Goal: Task Accomplishment & Management: Use online tool/utility

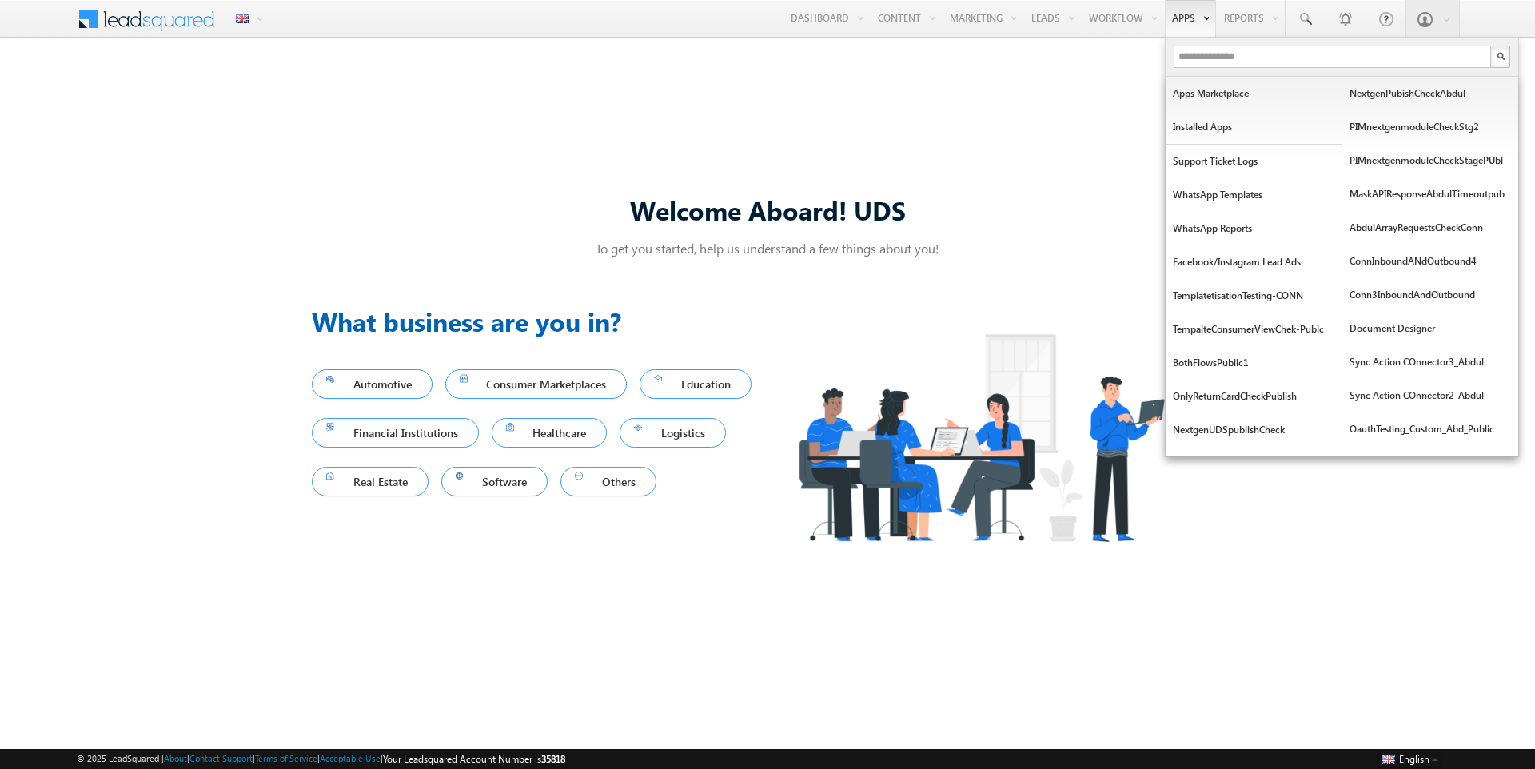
click at [1185, 59] on input "text" at bounding box center [1332, 57] width 319 height 22
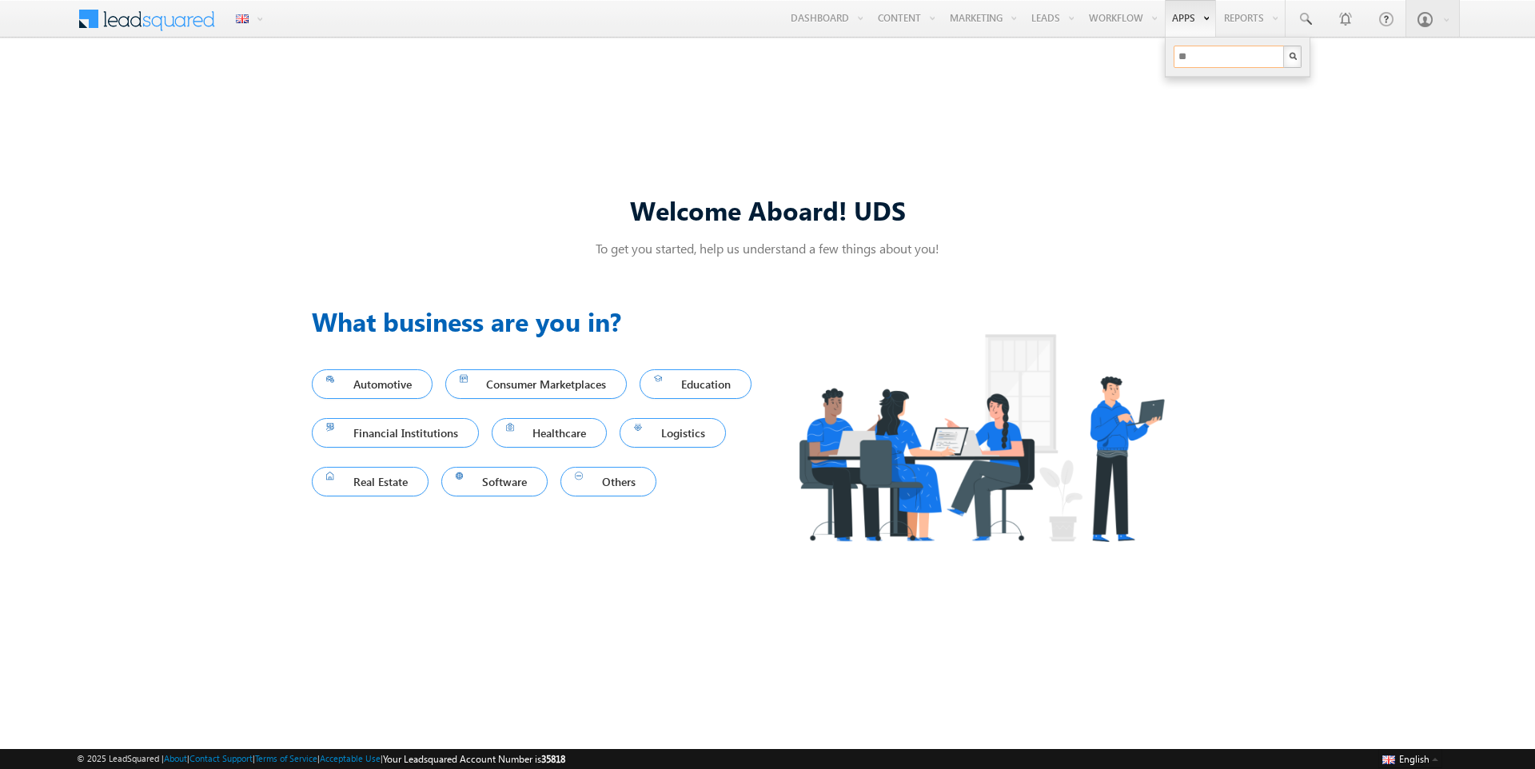
type input "*"
type input "***"
click at [1193, 90] on link "ULC - Stage" at bounding box center [1254, 94] width 176 height 34
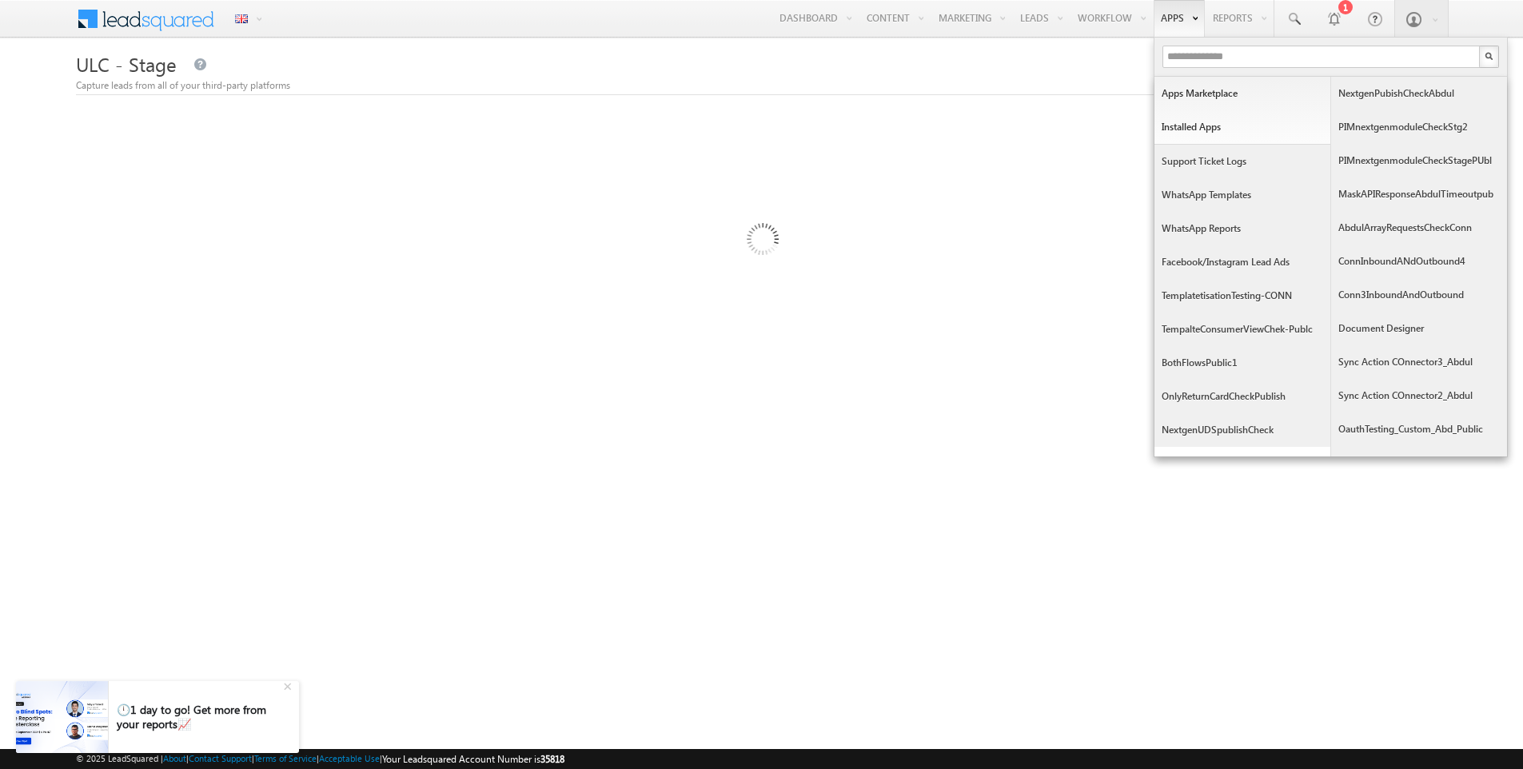
click at [1251, 296] on link "TemplatetisationTesting-CONN" at bounding box center [1242, 296] width 176 height 34
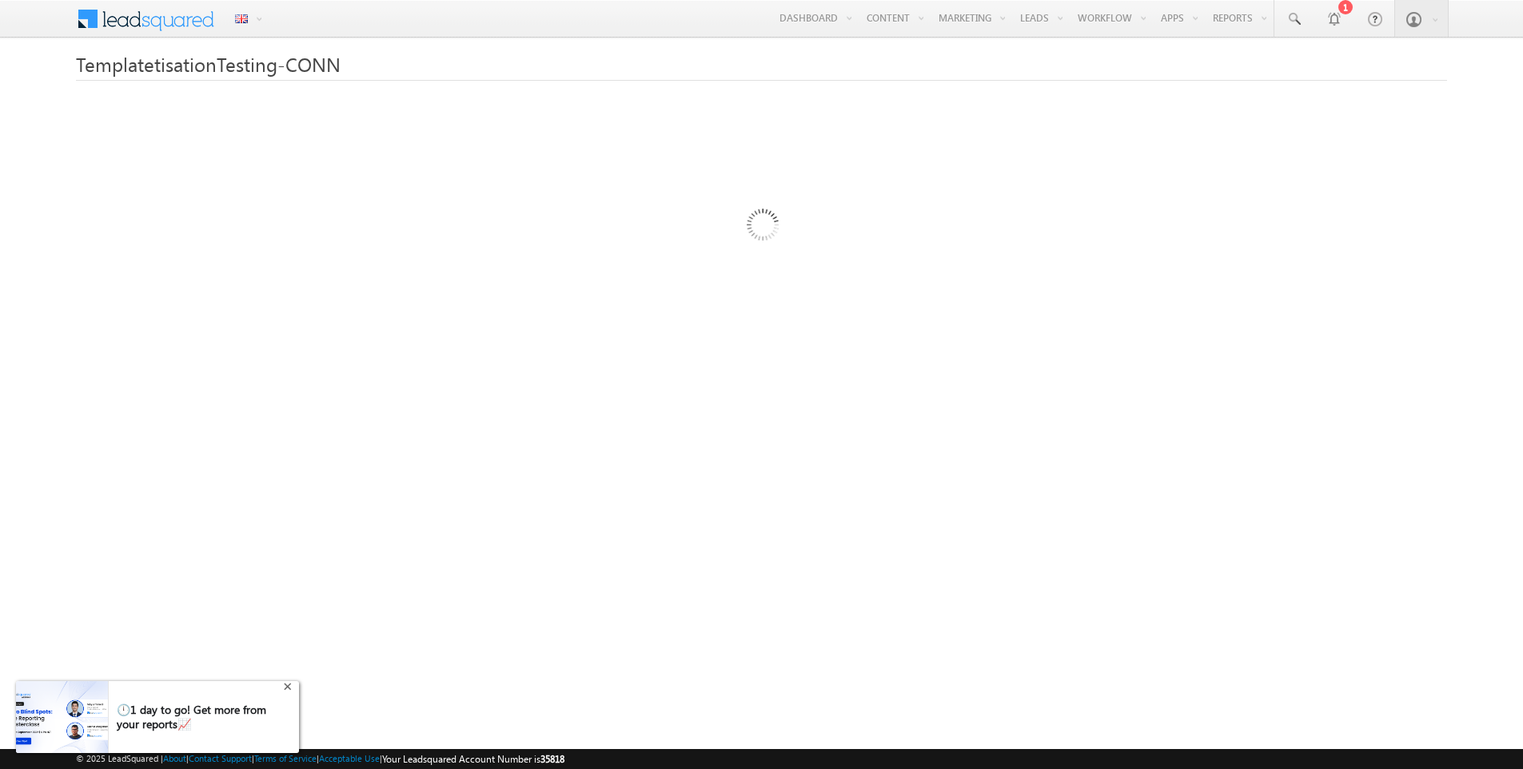
click at [288, 689] on div "+" at bounding box center [289, 684] width 19 height 19
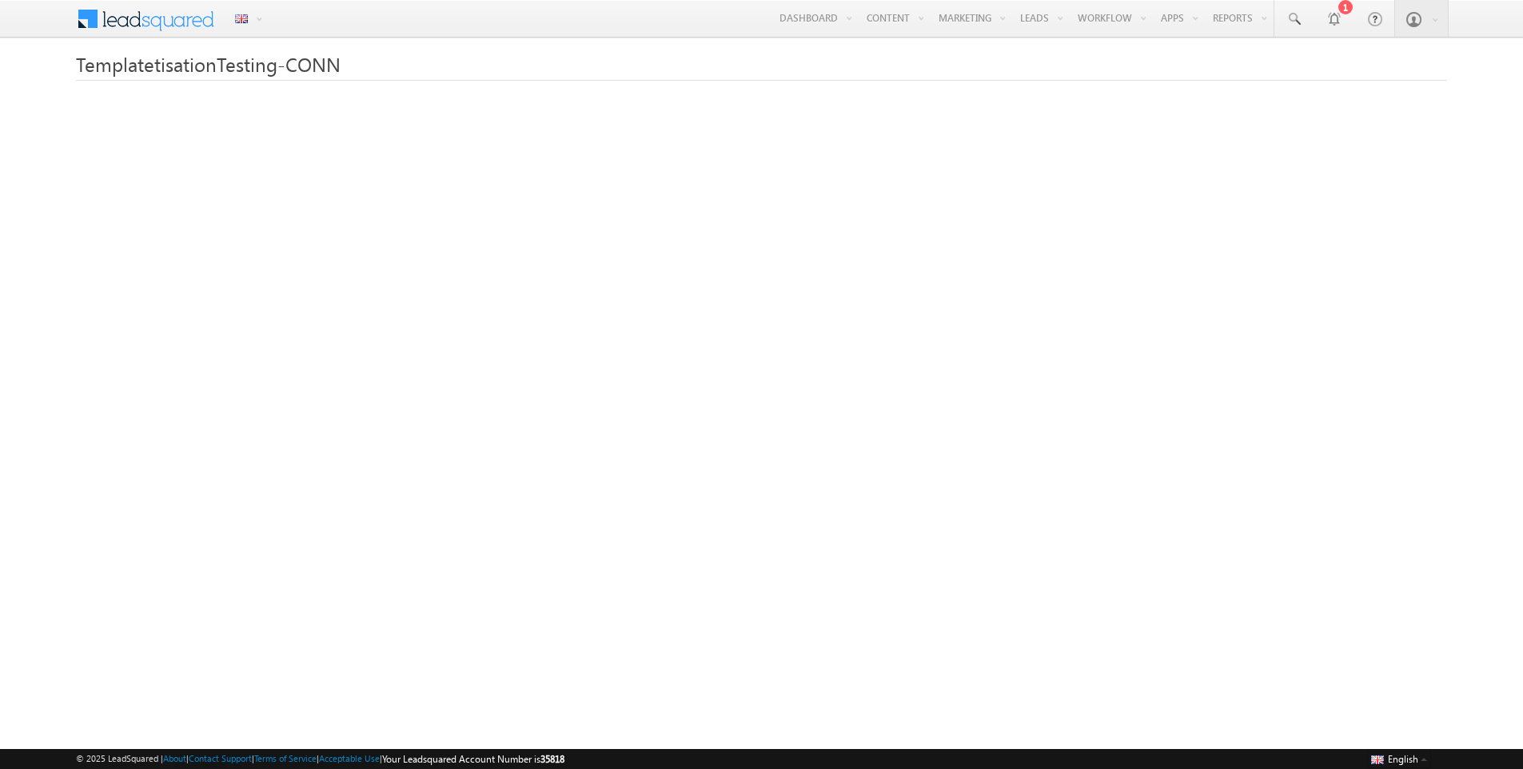
click at [564, 762] on span "35818" at bounding box center [552, 759] width 24 height 12
copy span "35818"
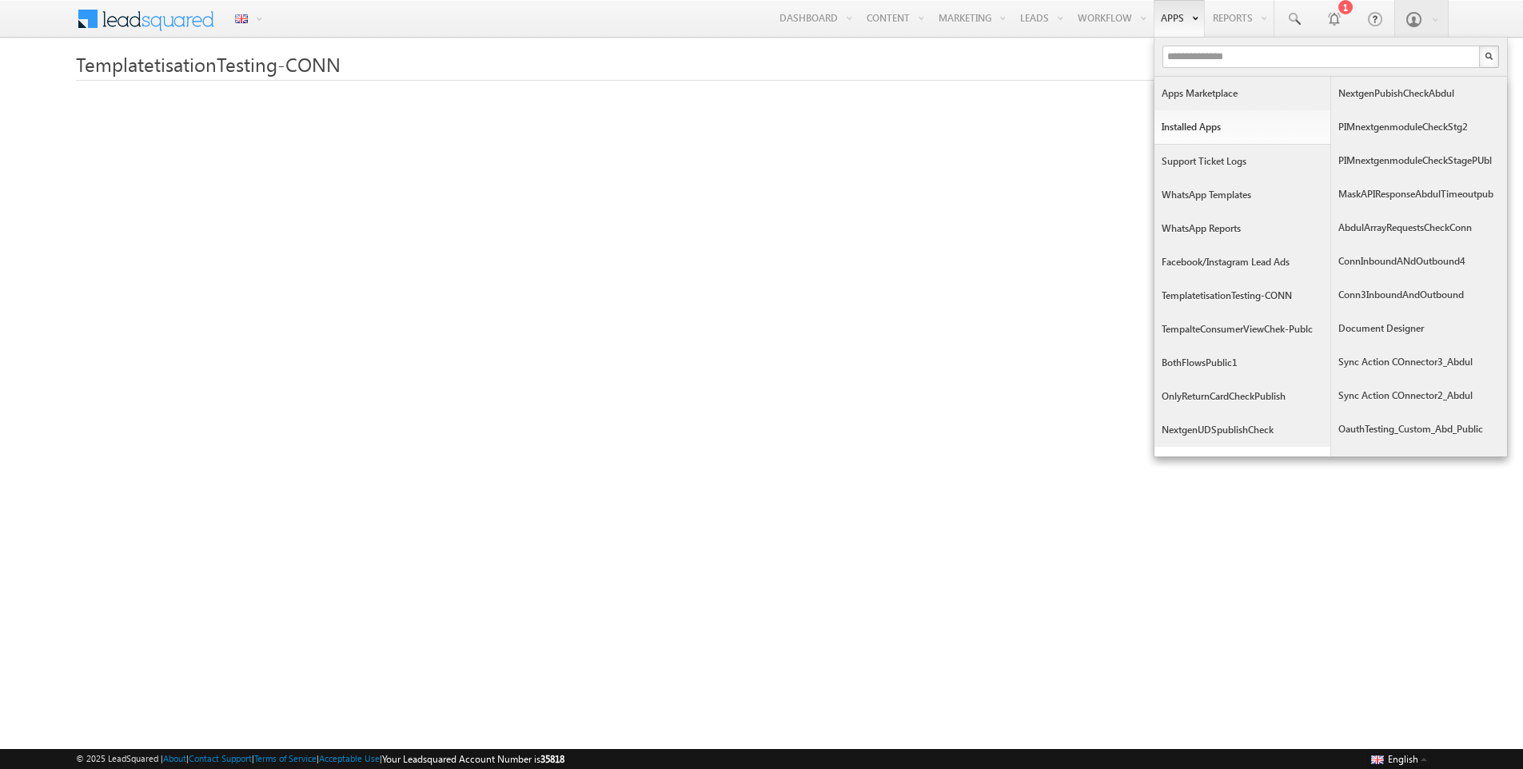
click at [1182, 95] on link "Apps Marketplace" at bounding box center [1242, 94] width 176 height 34
click at [1181, 51] on input "text" at bounding box center [1321, 57] width 319 height 22
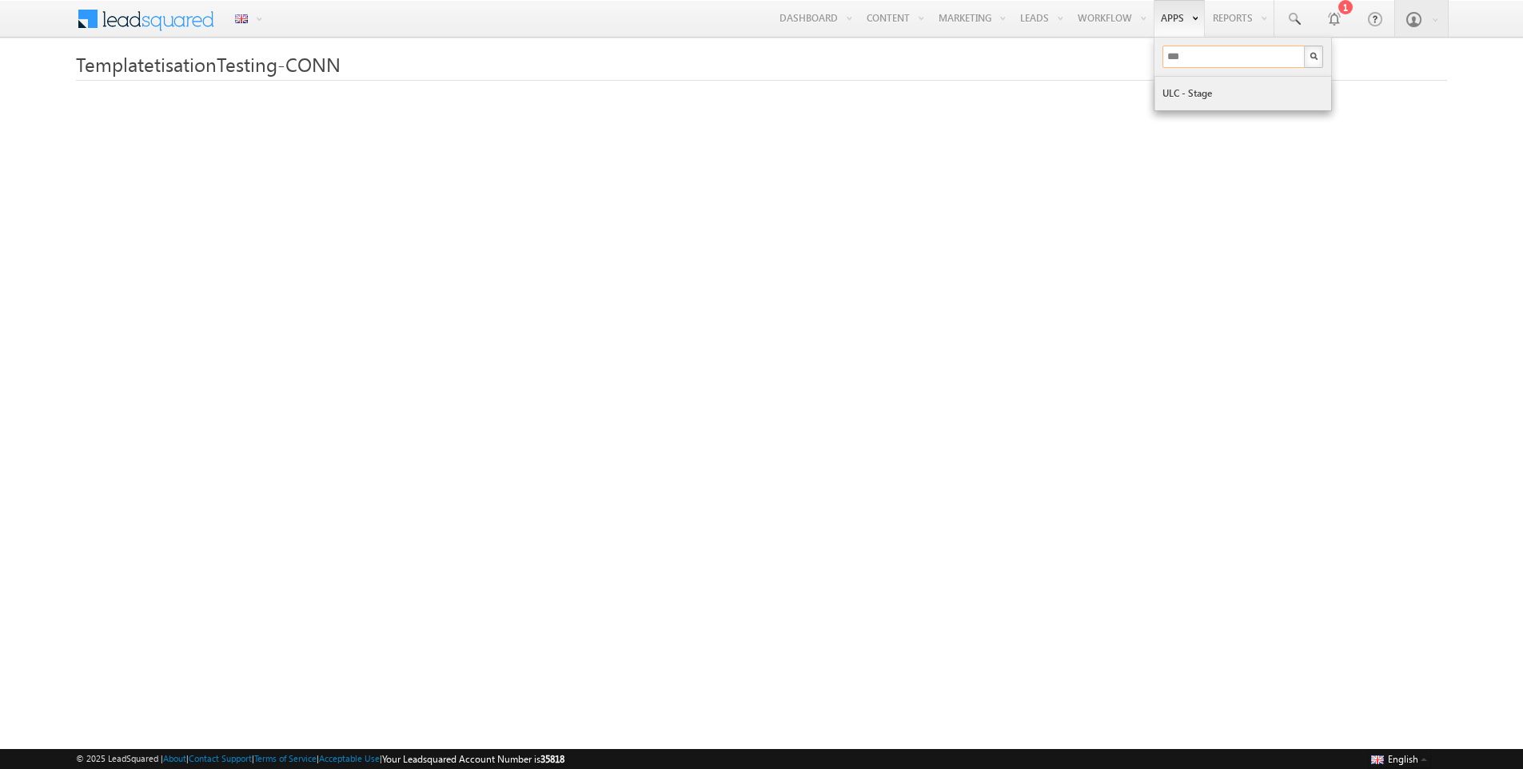
type input "***"
click at [1202, 90] on link "ULC - Stage" at bounding box center [1243, 94] width 176 height 34
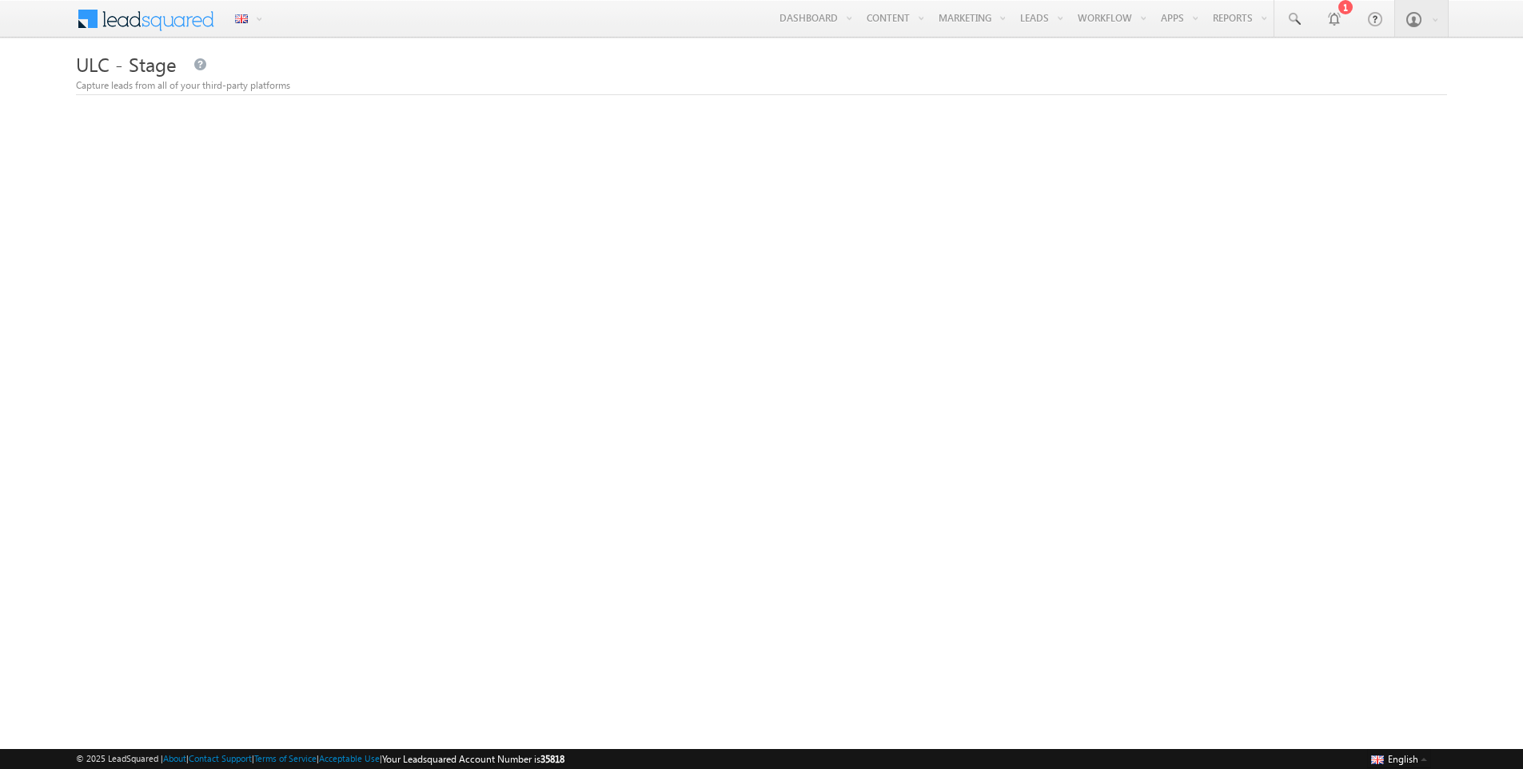
scroll to position [25, 0]
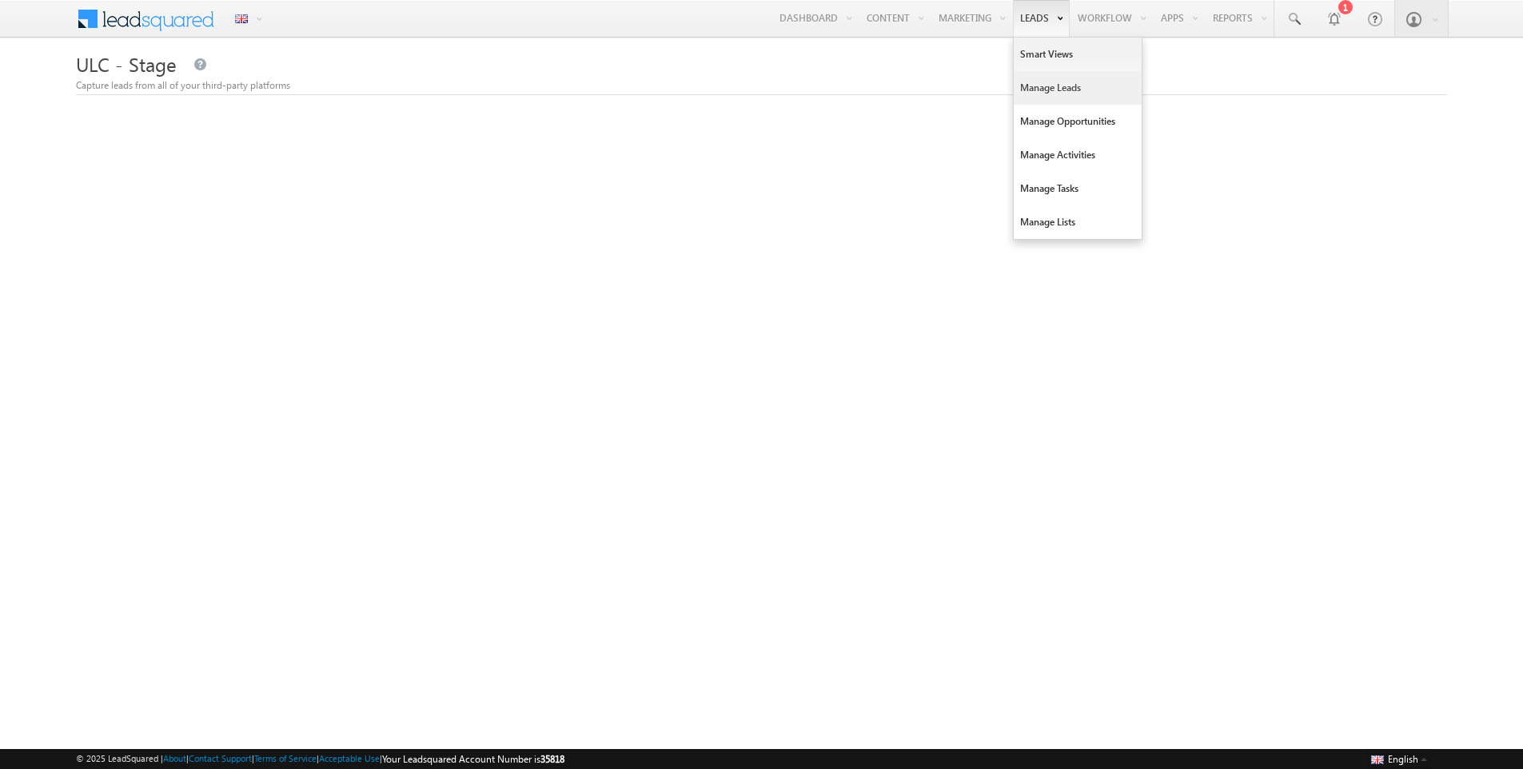
click at [1041, 86] on link "Manage Leads" at bounding box center [1077, 88] width 128 height 34
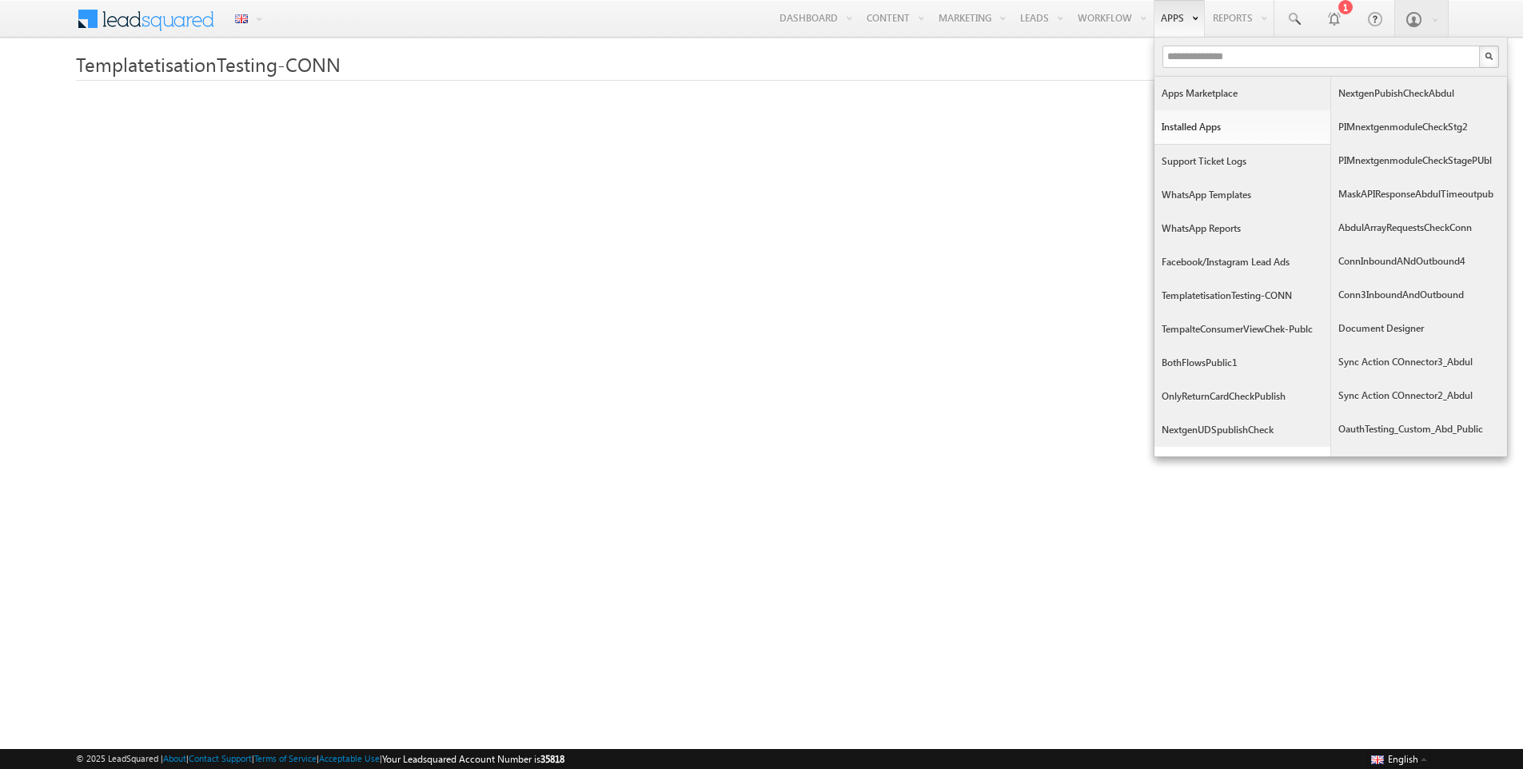
click at [1189, 84] on link "Apps Marketplace" at bounding box center [1242, 94] width 176 height 34
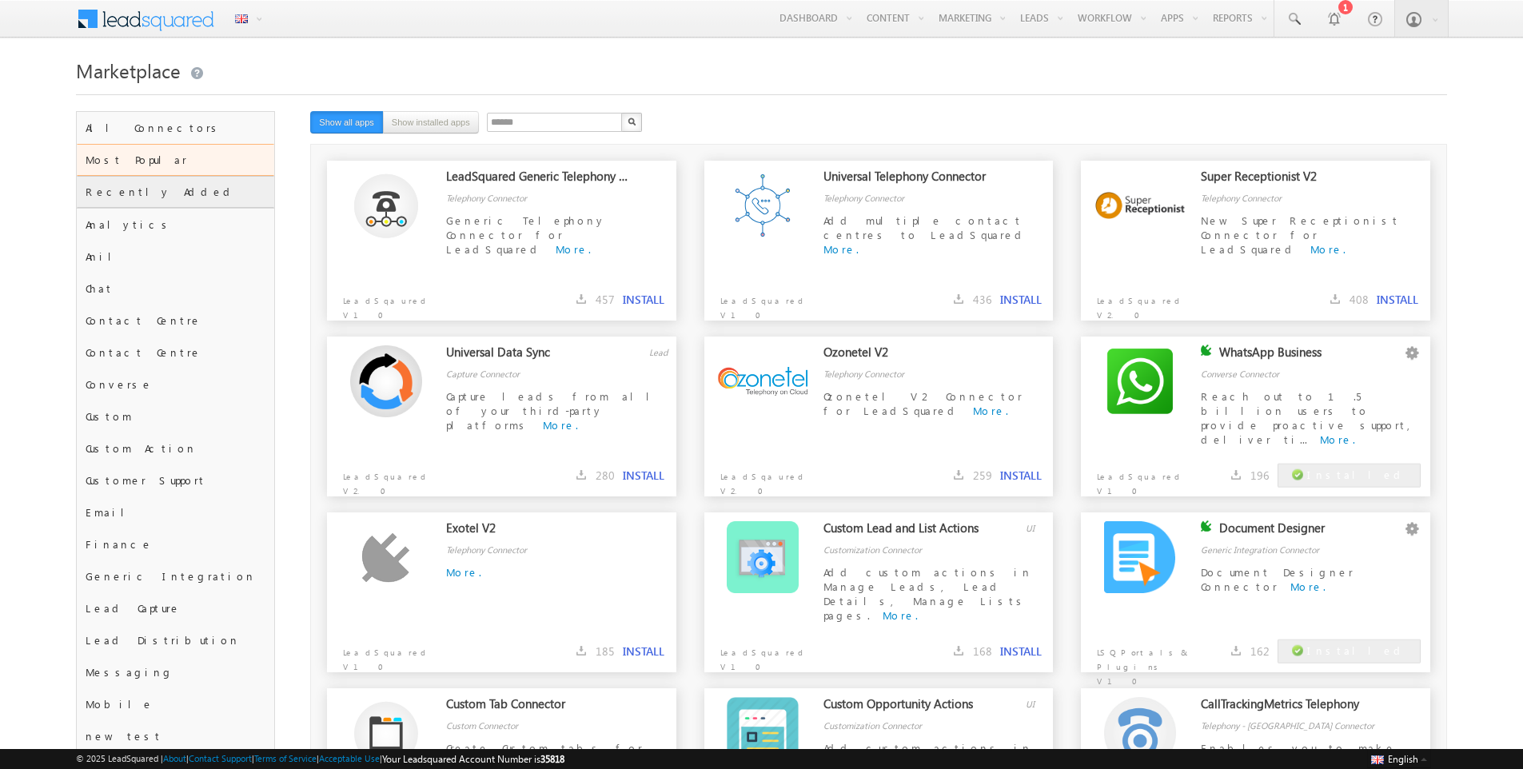
click at [225, 198] on div "Recently Added" at bounding box center [175, 192] width 197 height 32
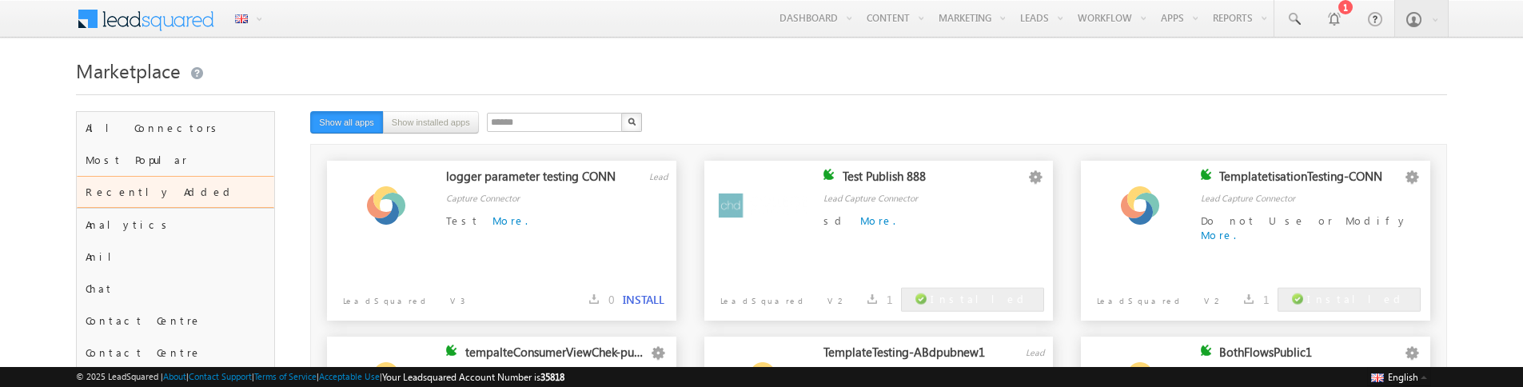
click at [631, 294] on button "INSTALL" at bounding box center [644, 300] width 42 height 14
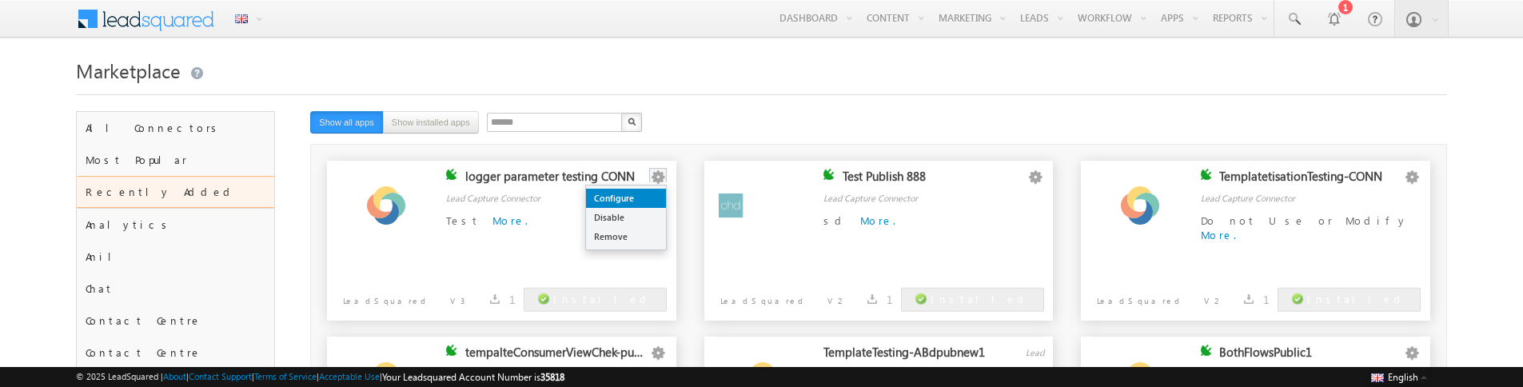
click at [651, 195] on link "Configure" at bounding box center [626, 198] width 80 height 19
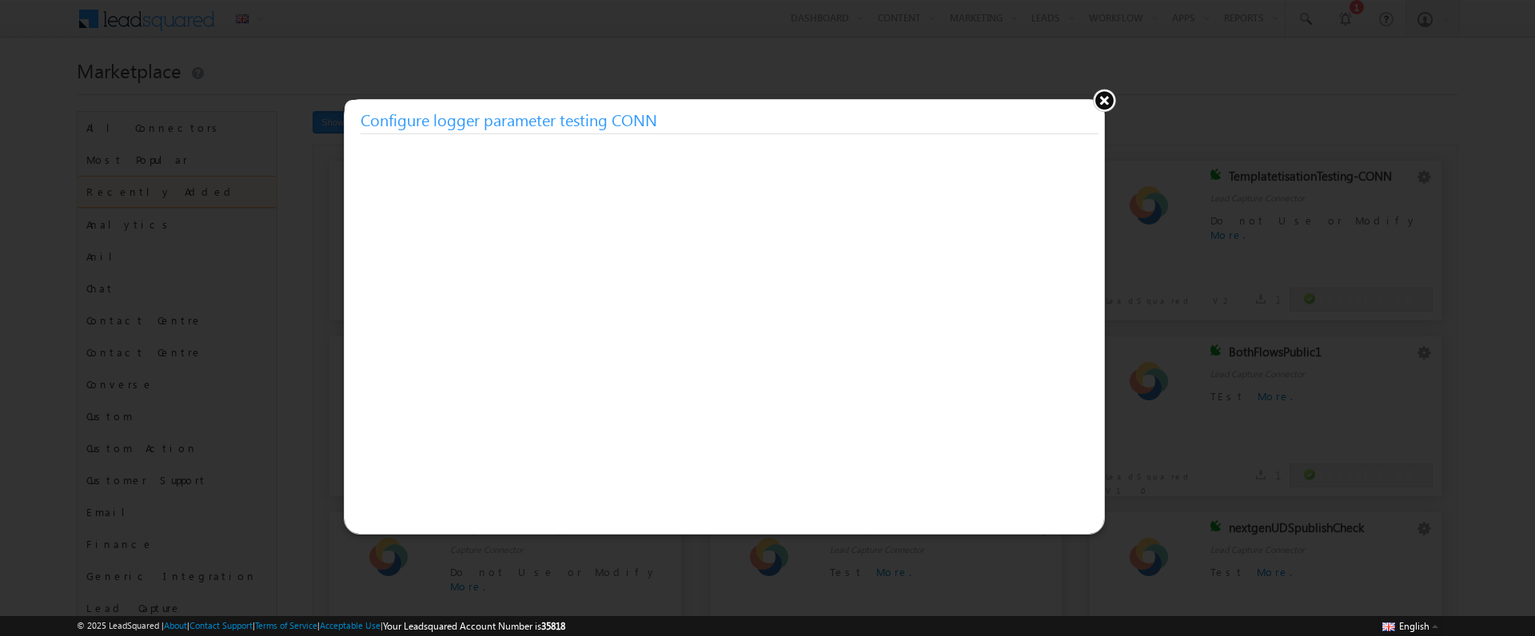
click at [1100, 106] on button at bounding box center [1104, 100] width 24 height 24
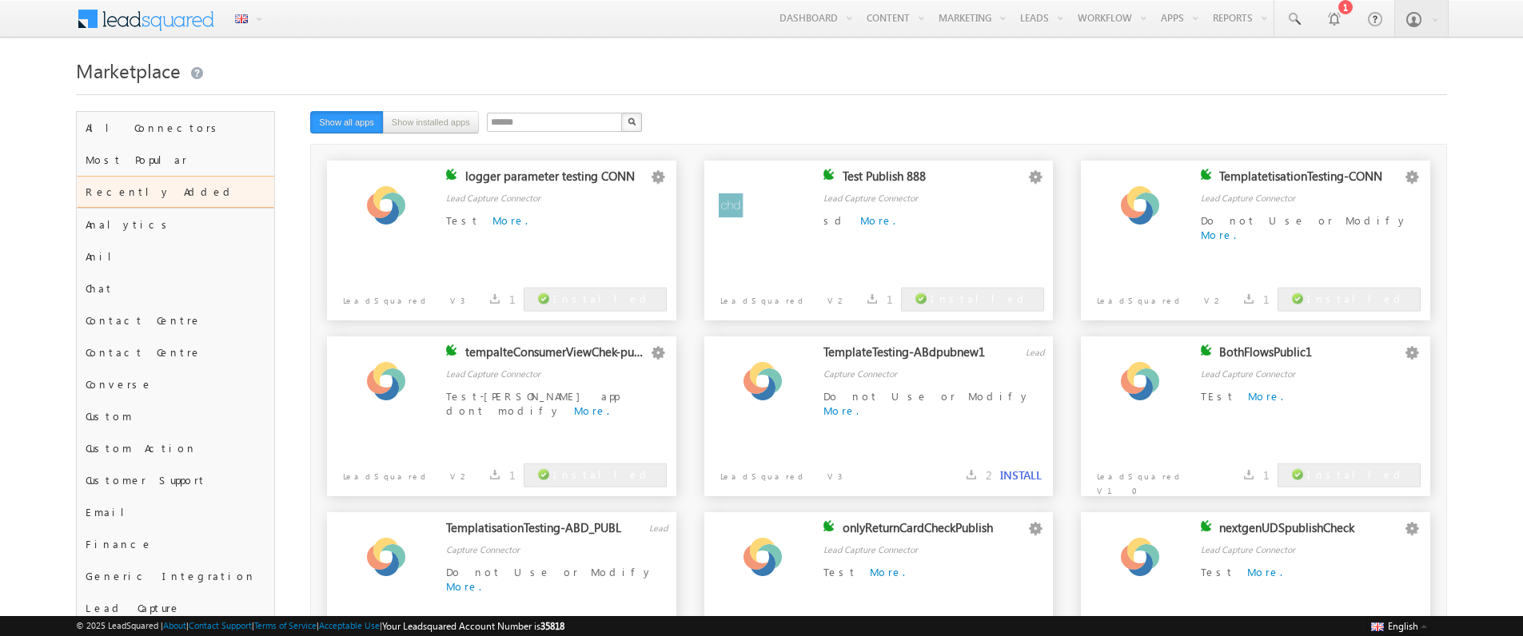
click at [1173, 93] on div at bounding box center [761, 90] width 1371 height 10
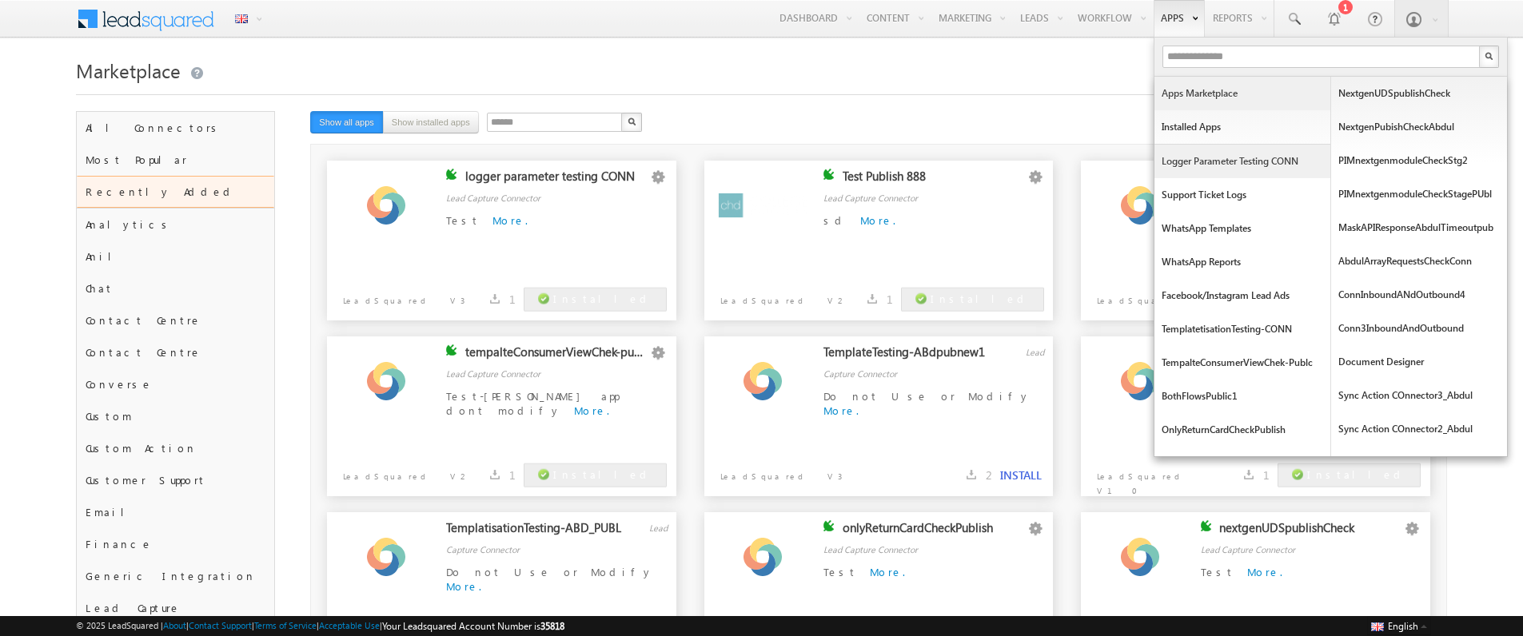
click at [1232, 158] on link "logger parameter testing CONN" at bounding box center [1242, 162] width 176 height 34
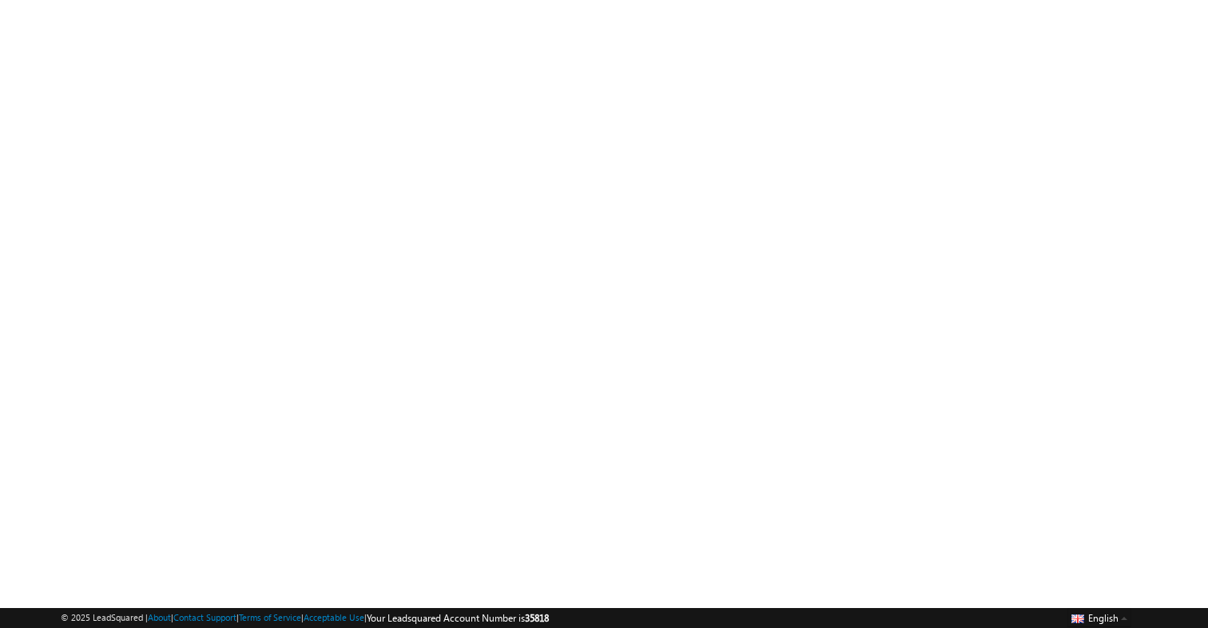
scroll to position [108, 0]
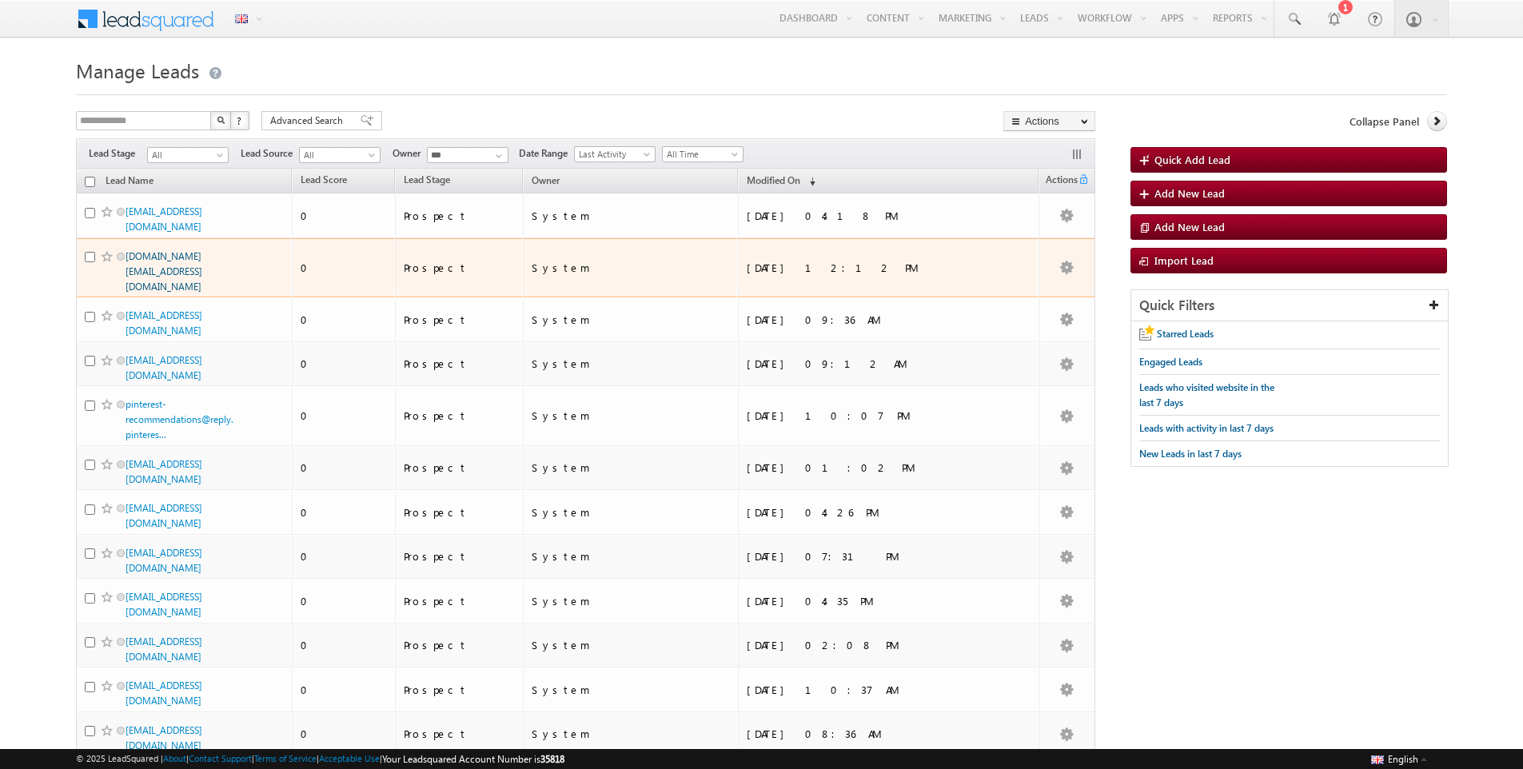
click at [157, 265] on link "[DOMAIN_NAME][EMAIL_ADDRESS][DOMAIN_NAME]" at bounding box center [163, 271] width 77 height 42
